Goal: Book appointment/travel/reservation

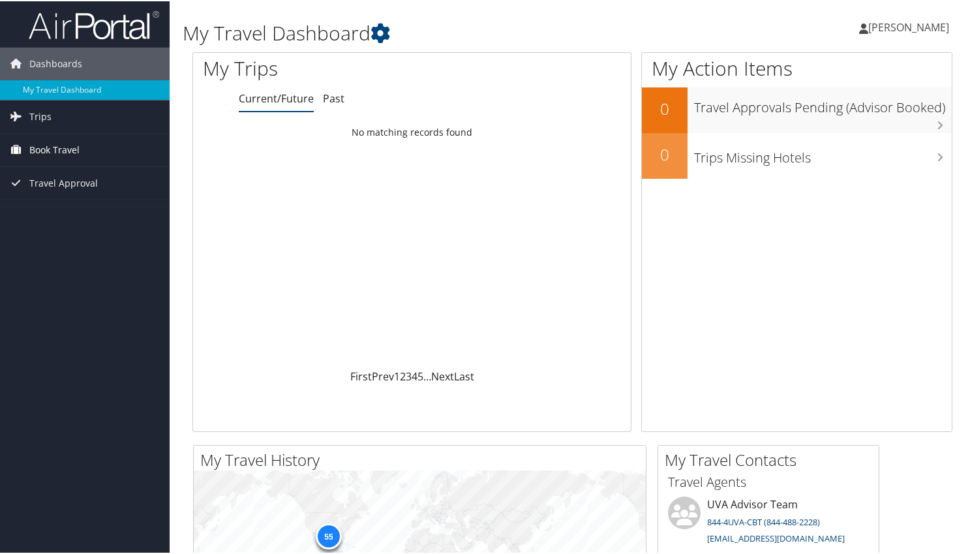
click at [43, 145] on span "Book Travel" at bounding box center [54, 148] width 50 height 33
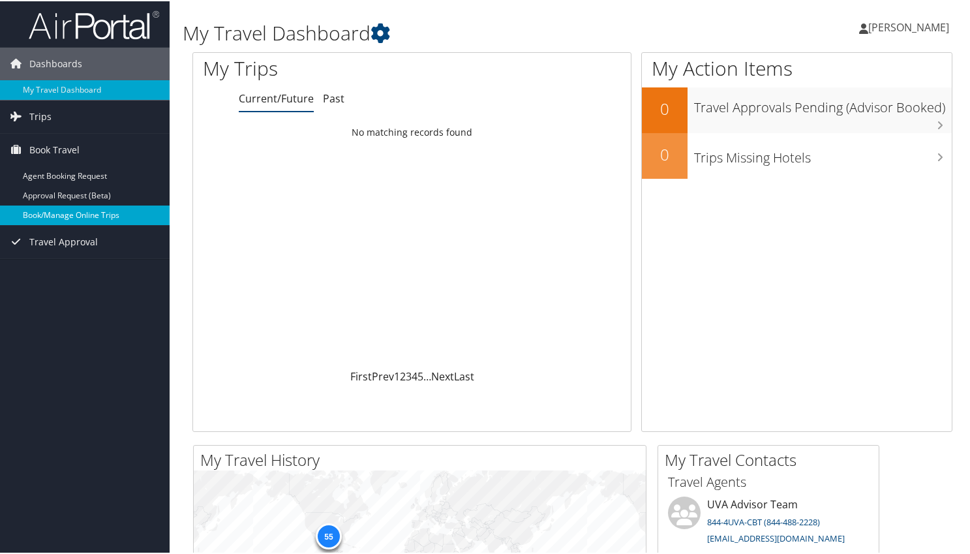
click at [67, 213] on link "Book/Manage Online Trips" at bounding box center [85, 214] width 170 height 20
